Goal: Task Accomplishment & Management: Use online tool/utility

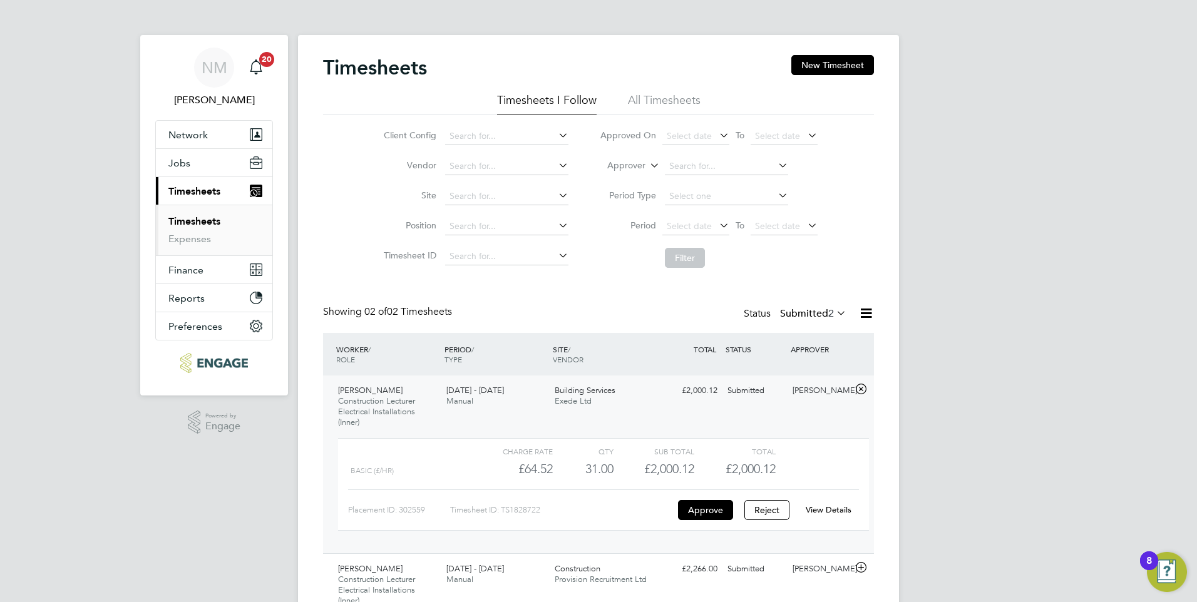
scroll to position [60, 0]
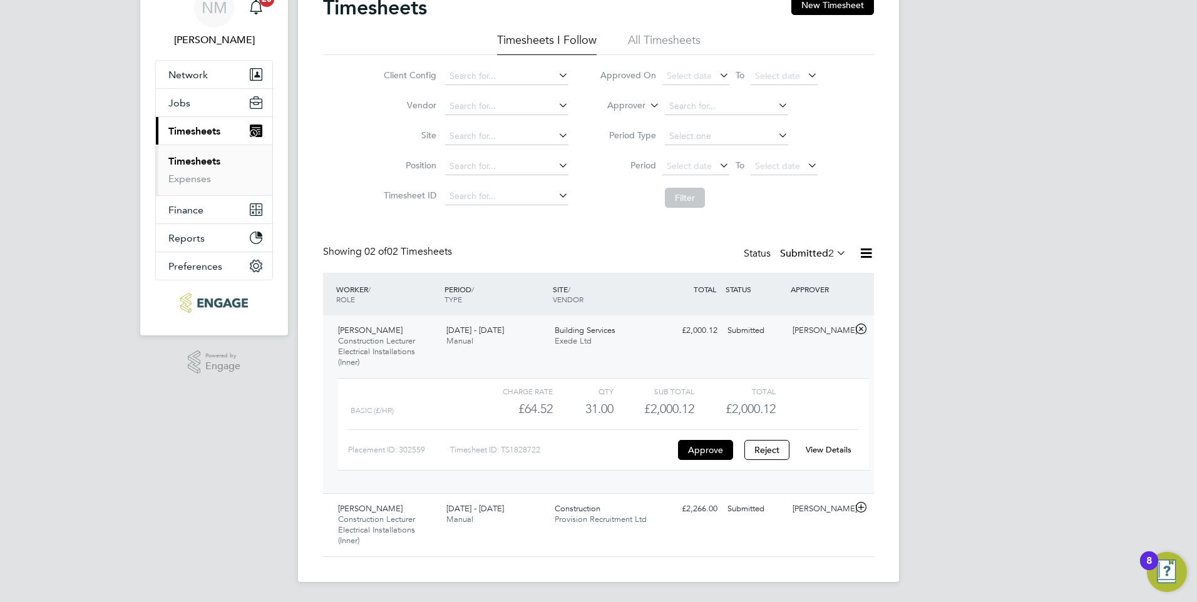
click at [184, 134] on span "Timesheets" at bounding box center [194, 131] width 52 height 12
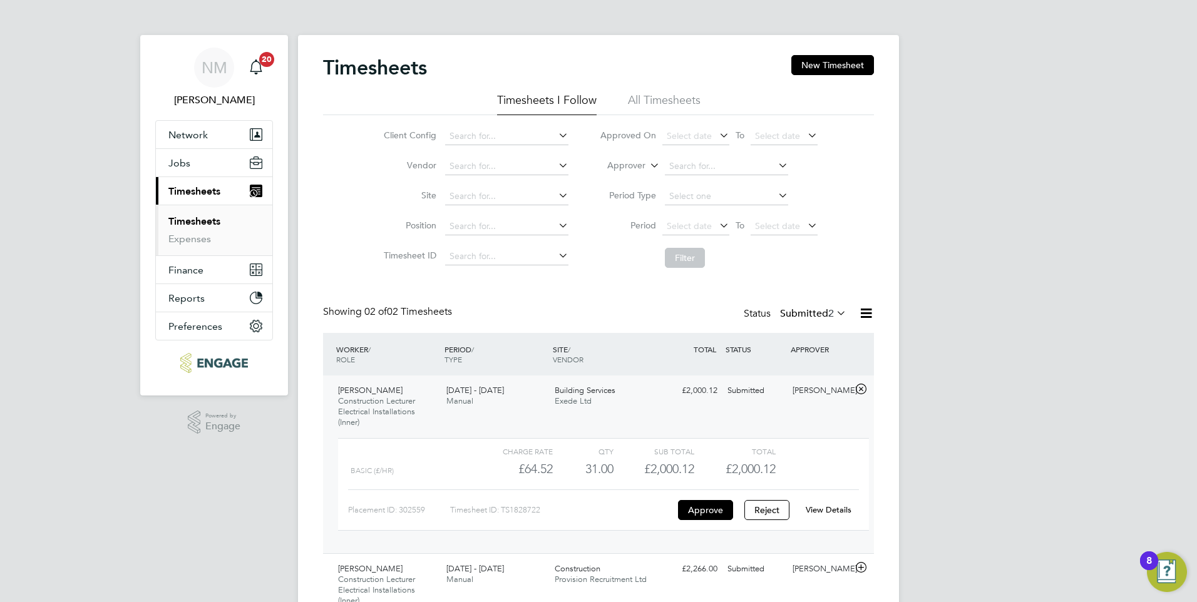
click at [207, 220] on link "Timesheets" at bounding box center [194, 221] width 52 height 12
click at [890, 435] on div "Timesheets New Timesheet Timesheets I Follow All Timesheets Client Config Vendo…" at bounding box center [598, 338] width 601 height 607
